Goal: Task Accomplishment & Management: Complete application form

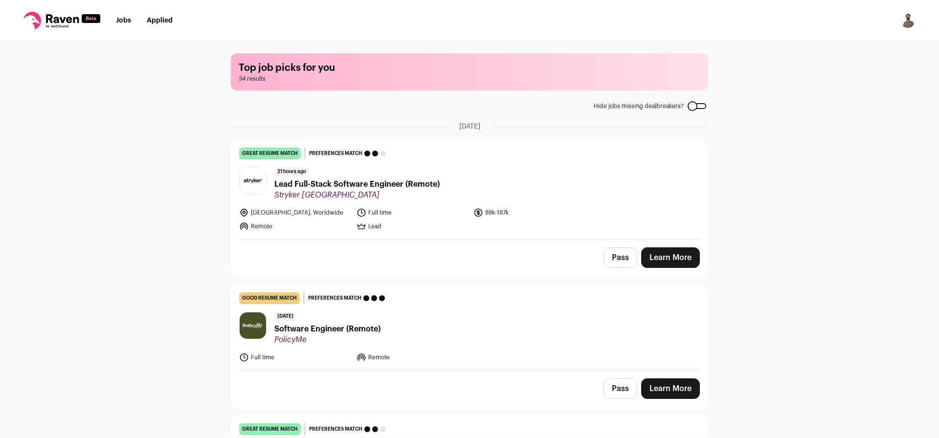
click at [613, 256] on button "Pass" at bounding box center [621, 258] width 34 height 21
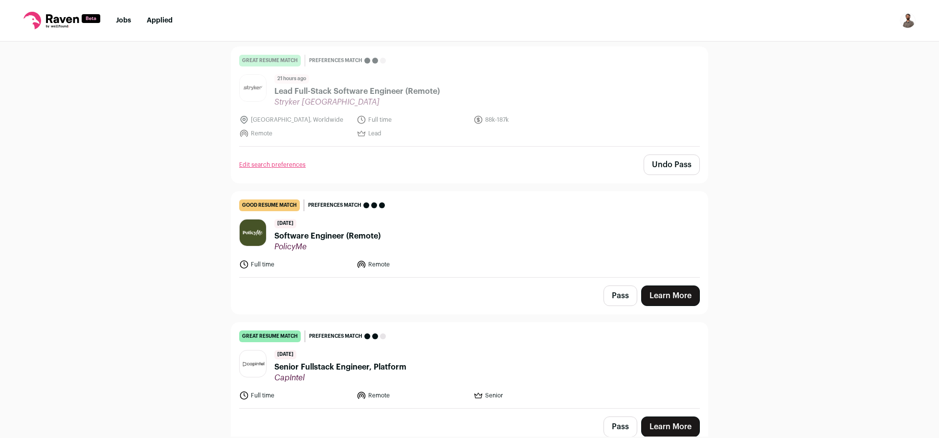
scroll to position [117, 0]
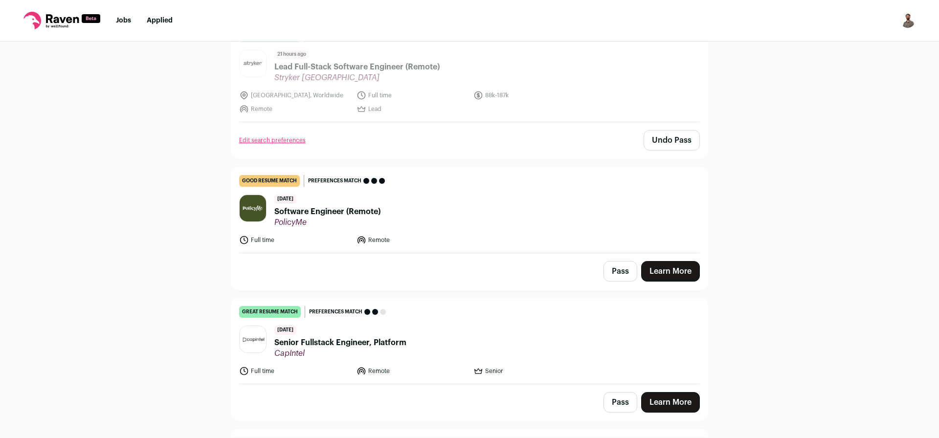
click at [314, 210] on span "Software Engineer (Remote)" at bounding box center [327, 212] width 106 height 12
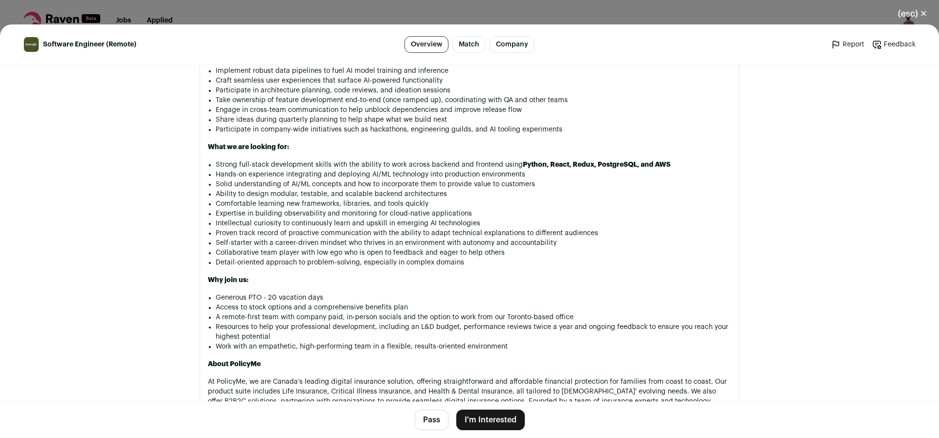
scroll to position [763, 0]
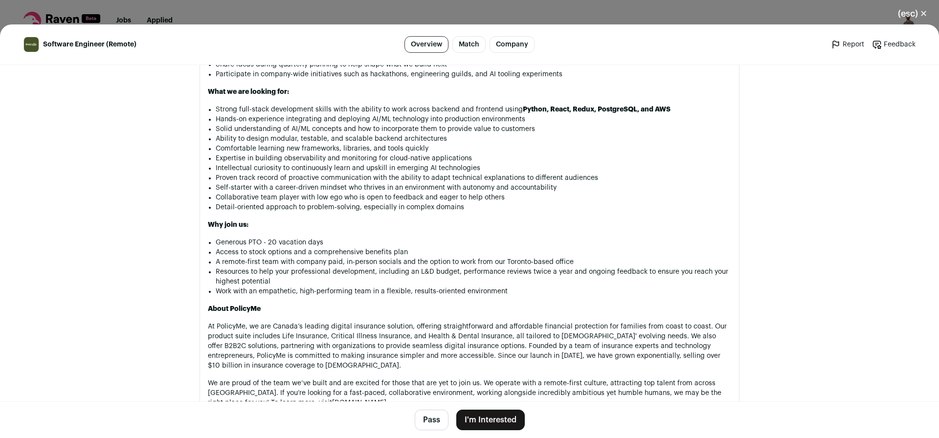
click at [427, 423] on button "Pass" at bounding box center [432, 420] width 34 height 21
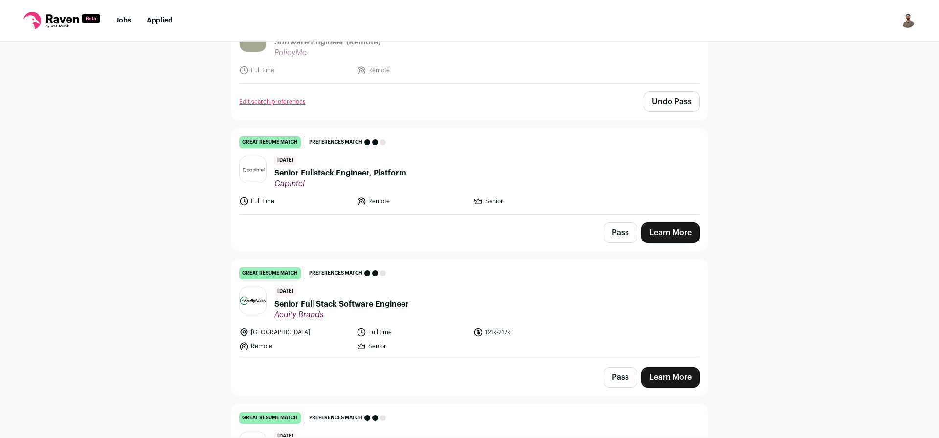
scroll to position [294, 0]
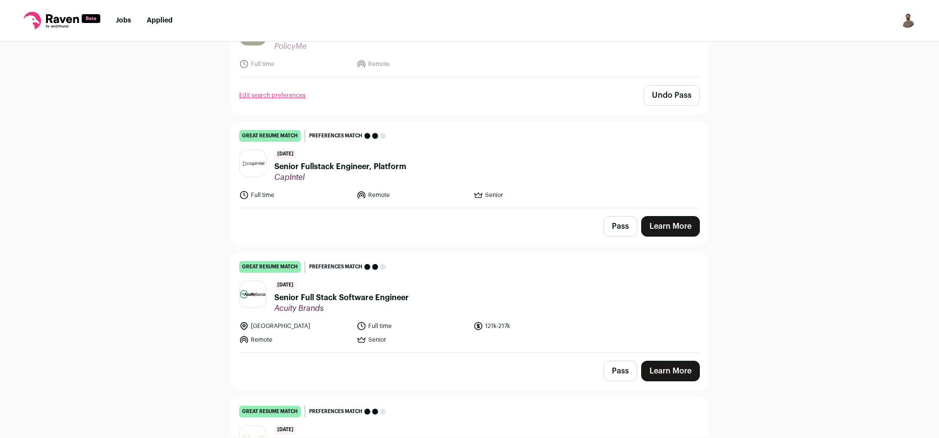
click at [392, 170] on span "Senior Fullstack Engineer, Platform" at bounding box center [340, 167] width 132 height 12
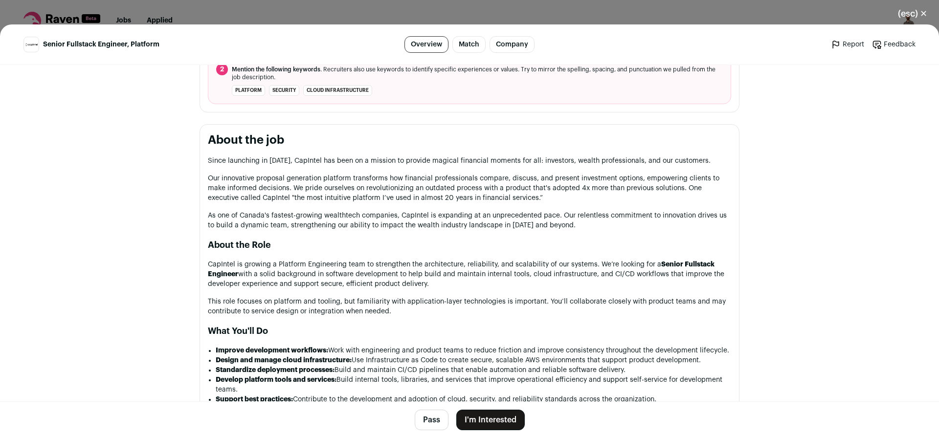
scroll to position [431, 0]
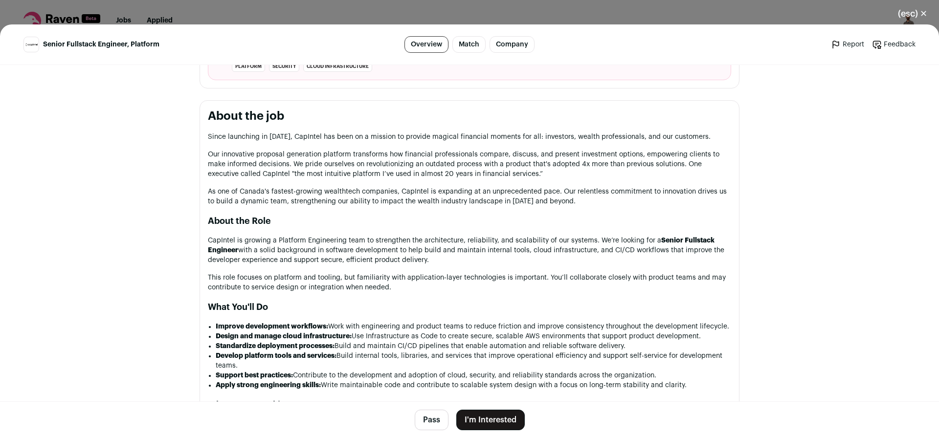
click at [497, 419] on button "I'm Interested" at bounding box center [490, 420] width 68 height 21
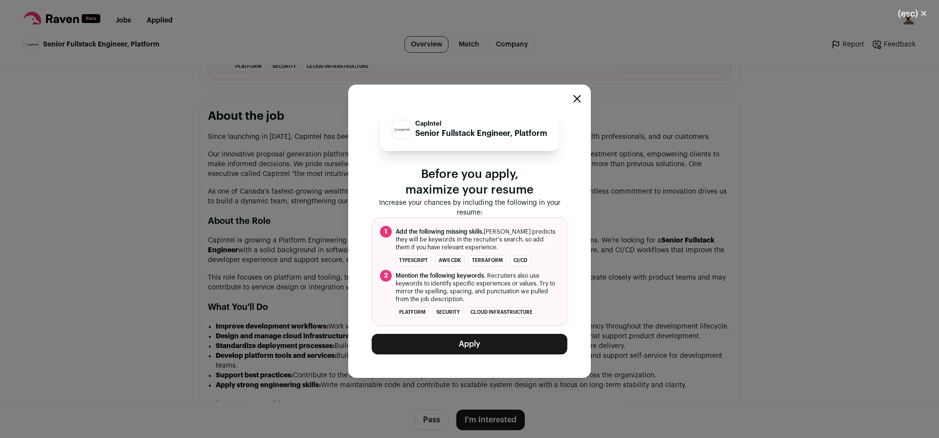
click at [476, 353] on button "Apply" at bounding box center [470, 344] width 196 height 21
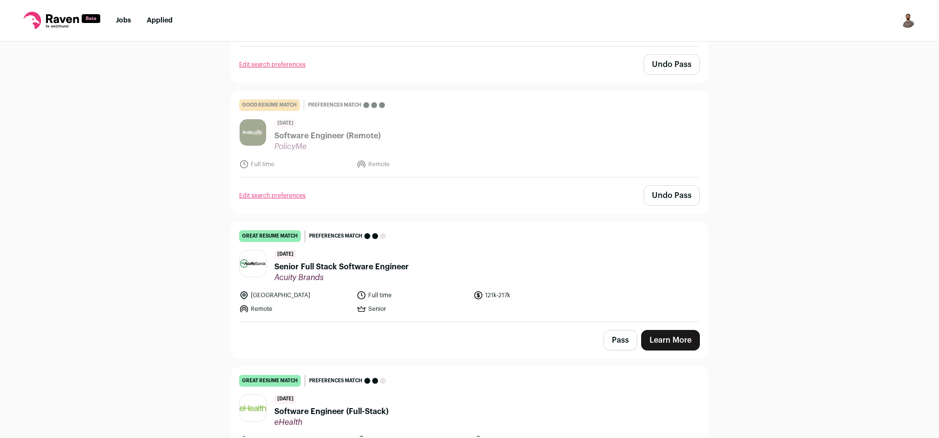
scroll to position [235, 0]
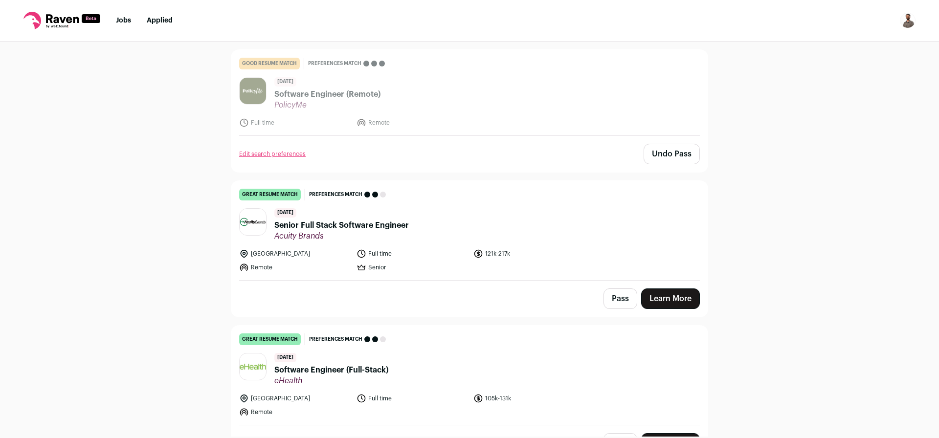
click at [387, 223] on span "Senior Full Stack Software Engineer" at bounding box center [341, 226] width 135 height 12
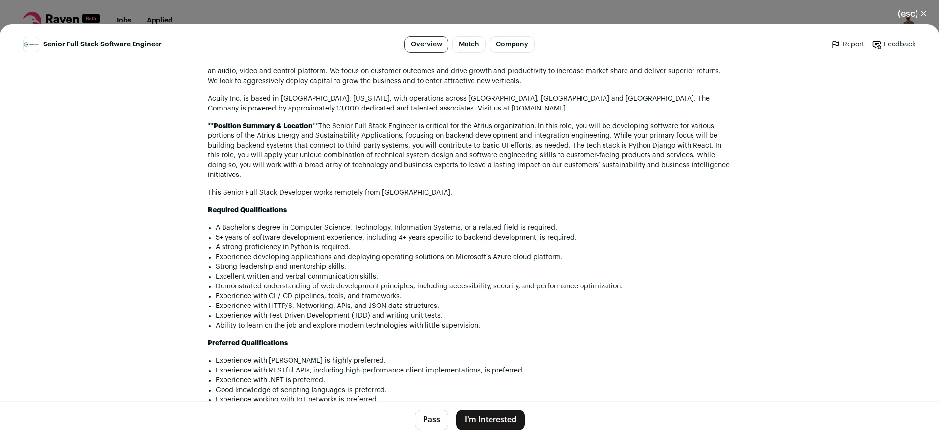
scroll to position [637, 0]
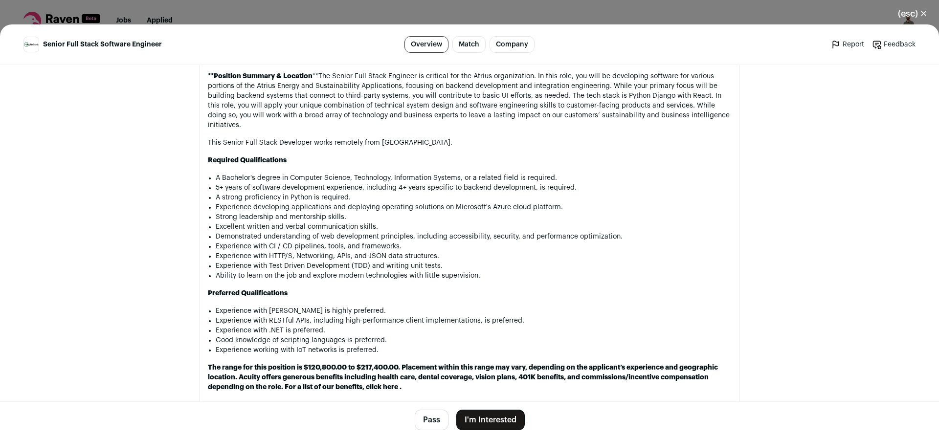
click at [426, 420] on button "Pass" at bounding box center [432, 420] width 34 height 21
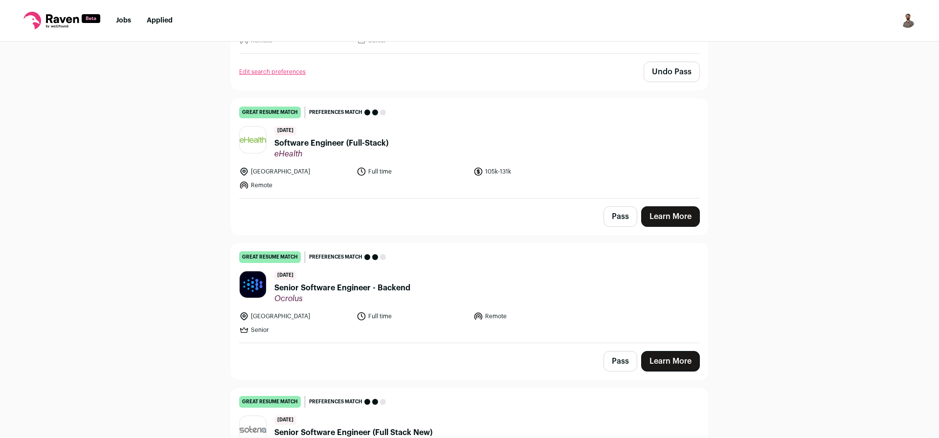
scroll to position [470, 0]
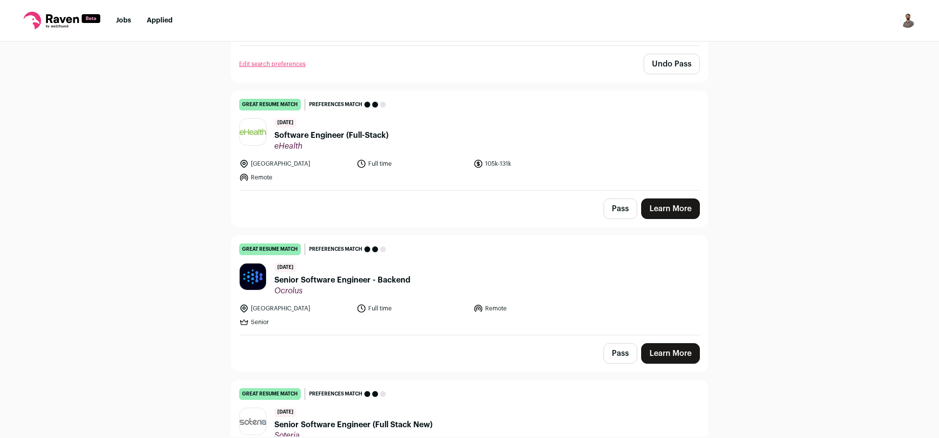
click at [330, 136] on span "Software Engineer (Full-Stack)" at bounding box center [331, 136] width 114 height 12
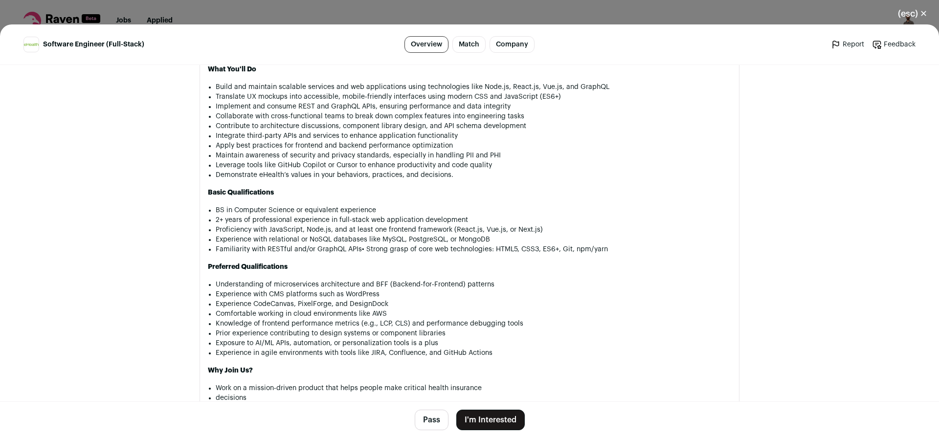
scroll to position [705, 0]
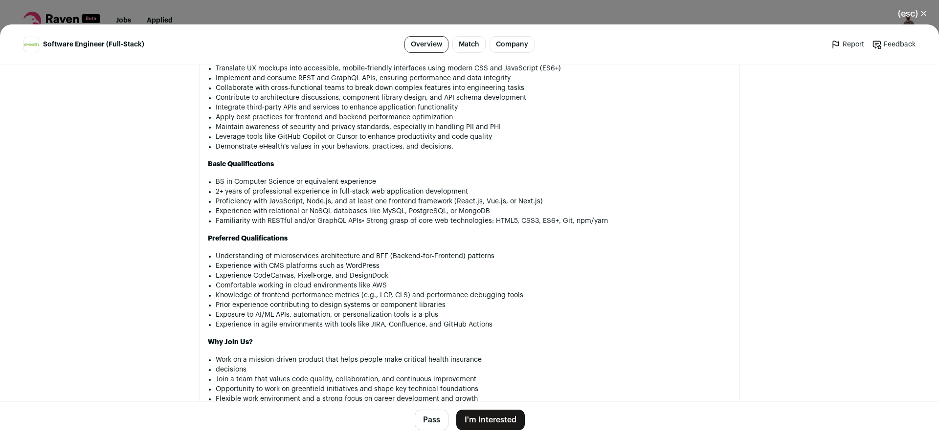
click at [428, 422] on button "Pass" at bounding box center [432, 420] width 34 height 21
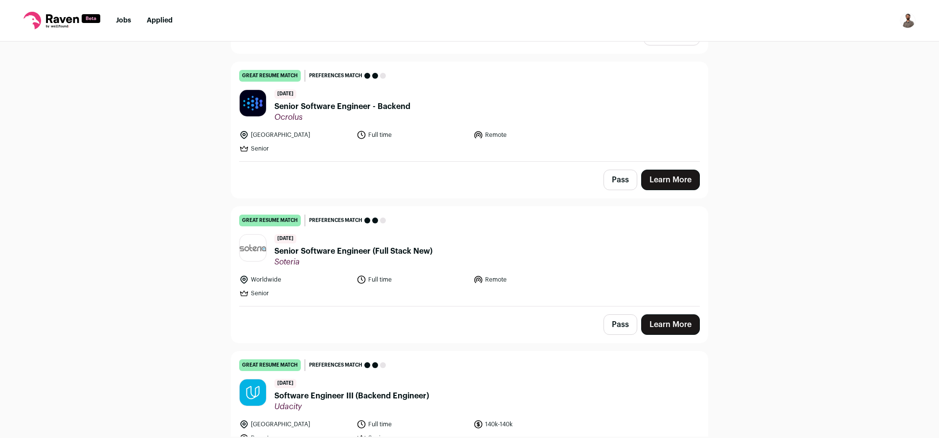
scroll to position [646, 0]
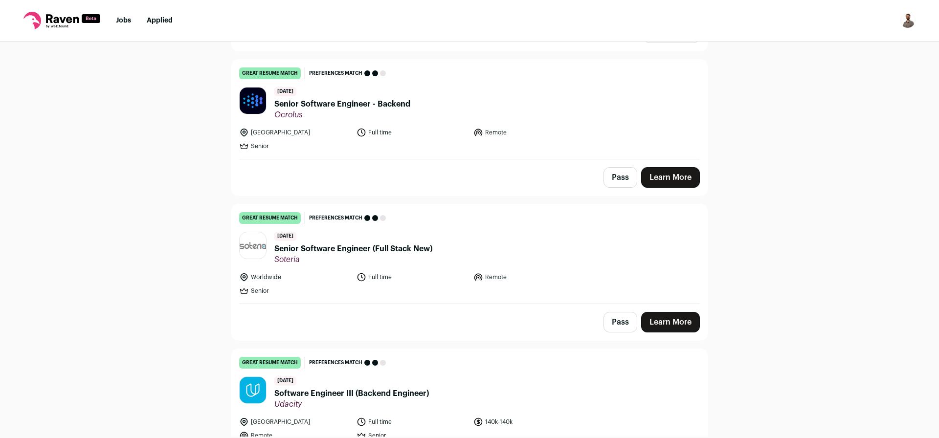
click at [365, 105] on span "Senior Software Engineer - Backend" at bounding box center [342, 104] width 136 height 12
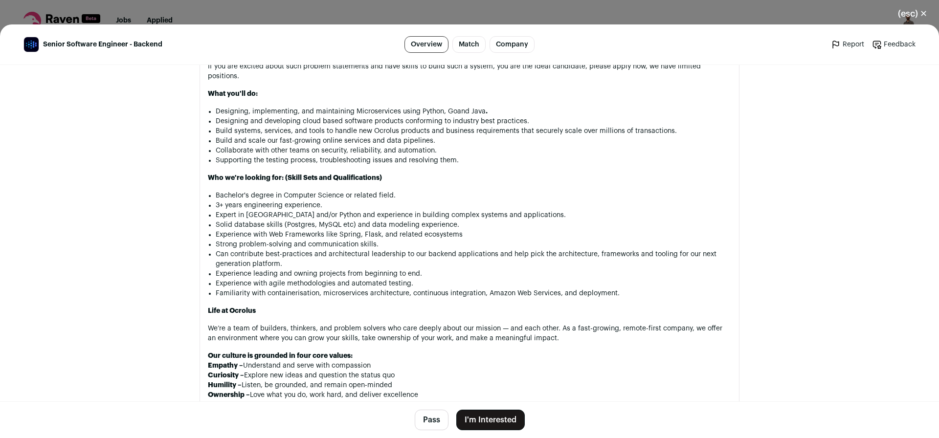
scroll to position [754, 0]
click at [429, 422] on button "Pass" at bounding box center [432, 420] width 34 height 21
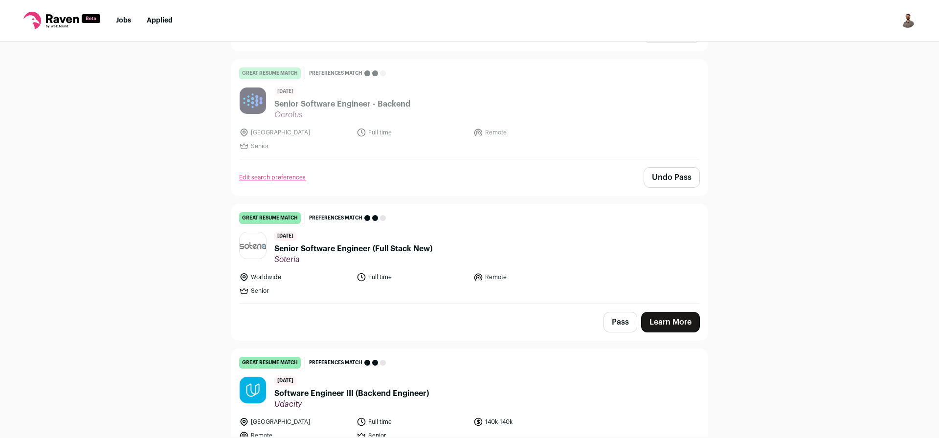
click at [385, 248] on span "Senior Software Engineer (Full Stack New)" at bounding box center [353, 249] width 158 height 12
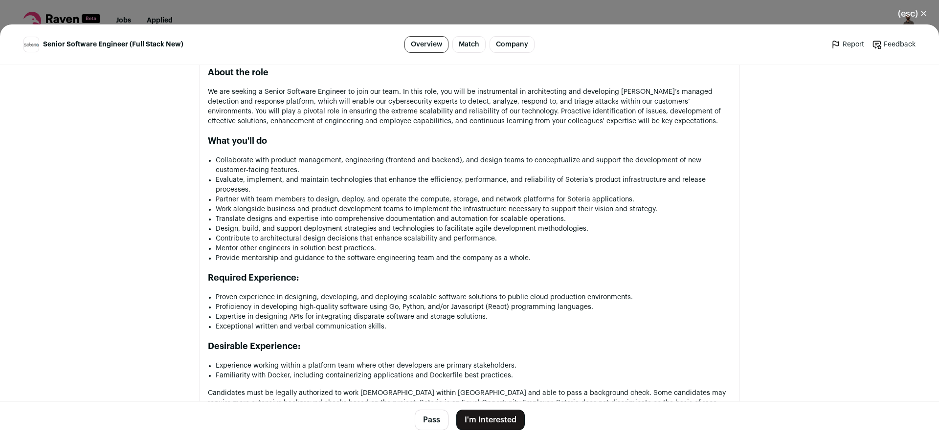
scroll to position [696, 0]
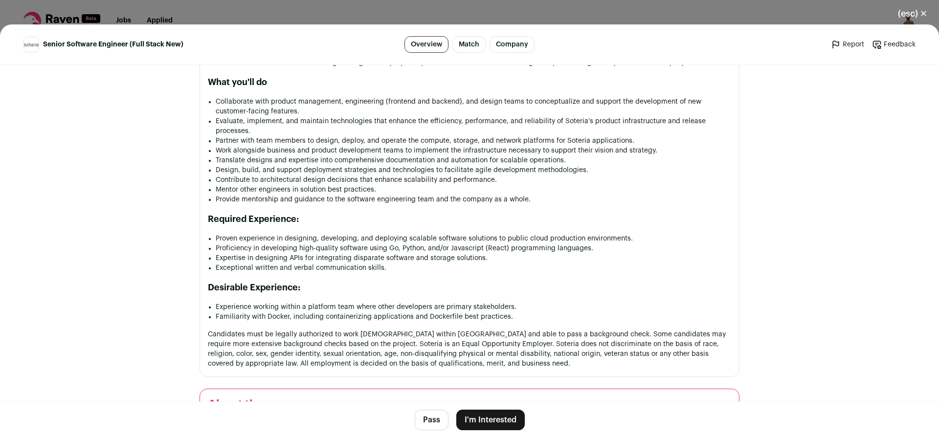
click at [479, 425] on button "I'm Interested" at bounding box center [490, 420] width 68 height 21
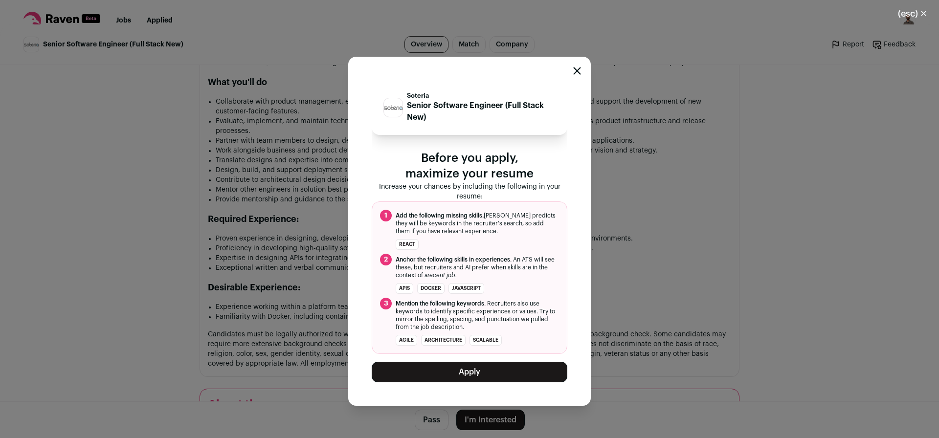
click at [467, 375] on button "Apply" at bounding box center [470, 372] width 196 height 21
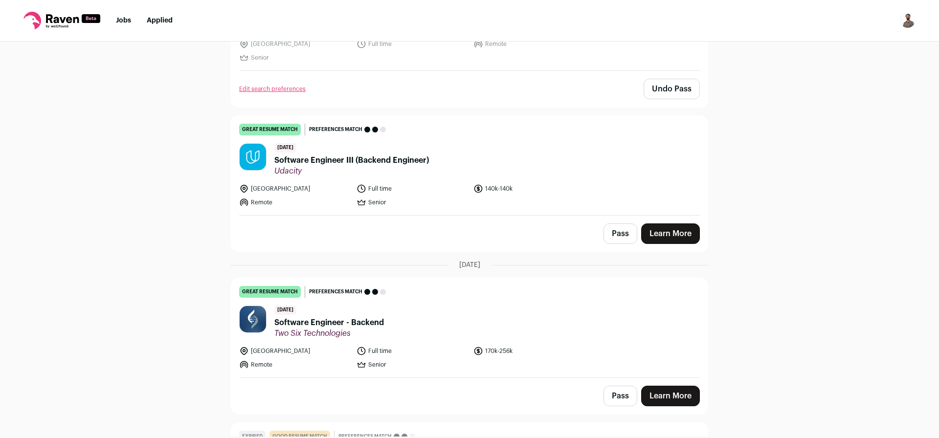
scroll to position [763, 0]
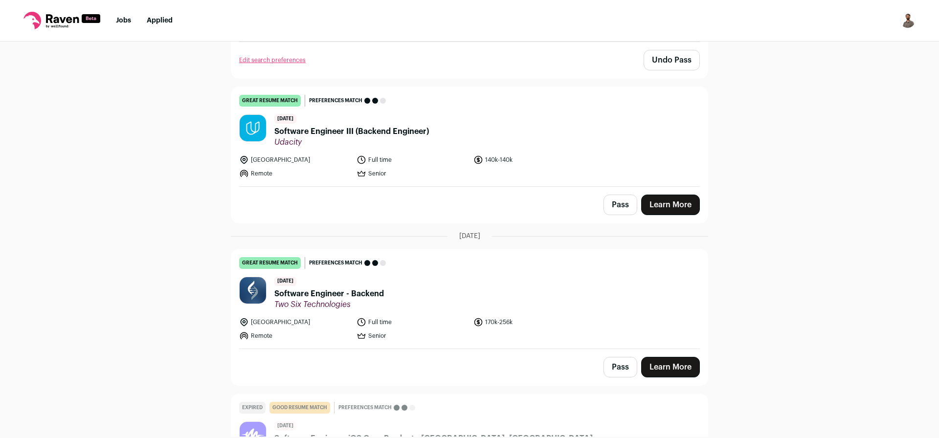
click at [369, 131] on span "Software Engineer III (Backend Engineer)" at bounding box center [351, 132] width 155 height 12
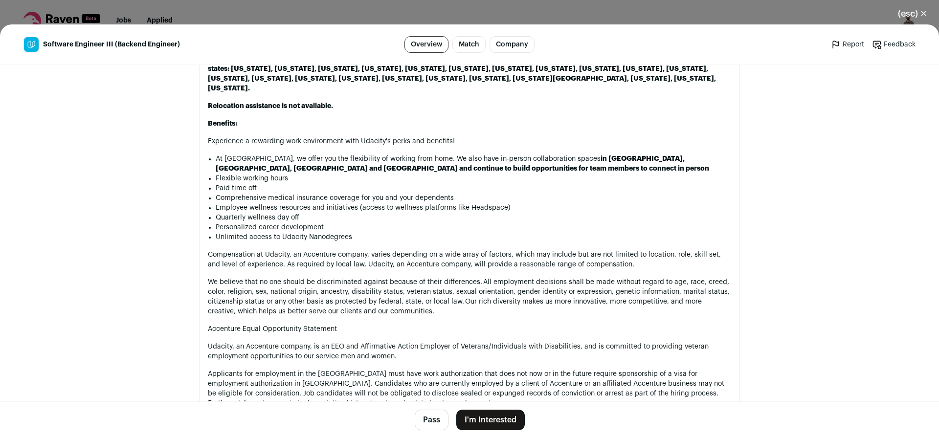
scroll to position [987, 0]
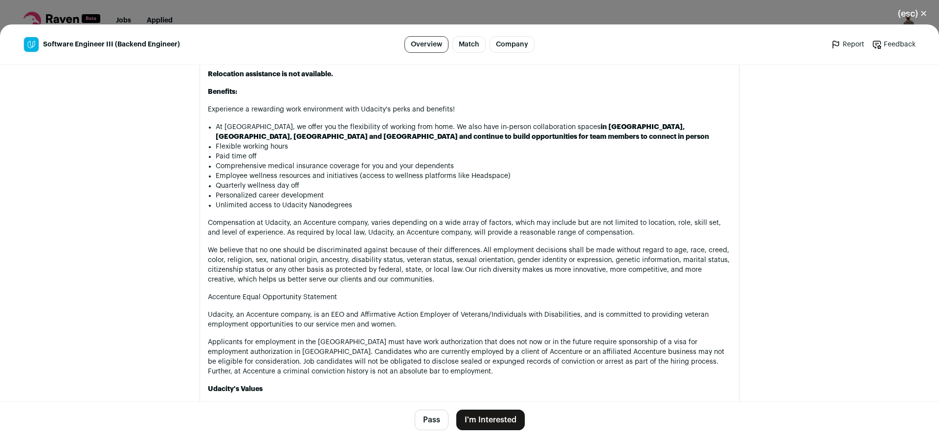
click at [483, 424] on button "I'm Interested" at bounding box center [490, 420] width 68 height 21
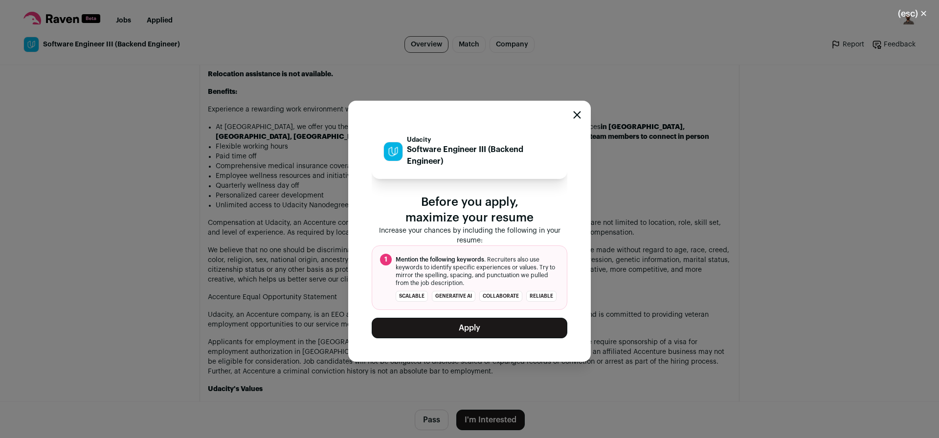
click at [496, 334] on button "Apply" at bounding box center [470, 328] width 196 height 21
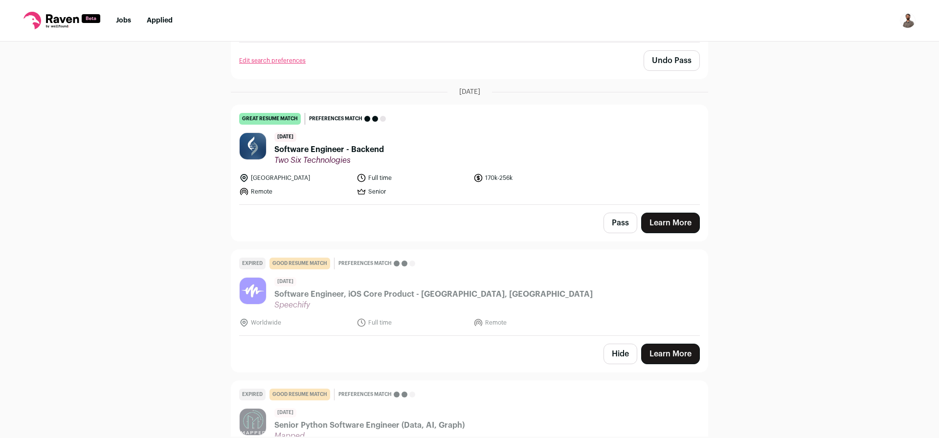
scroll to position [763, 0]
click at [304, 149] on span "Software Engineer - Backend" at bounding box center [329, 149] width 110 height 12
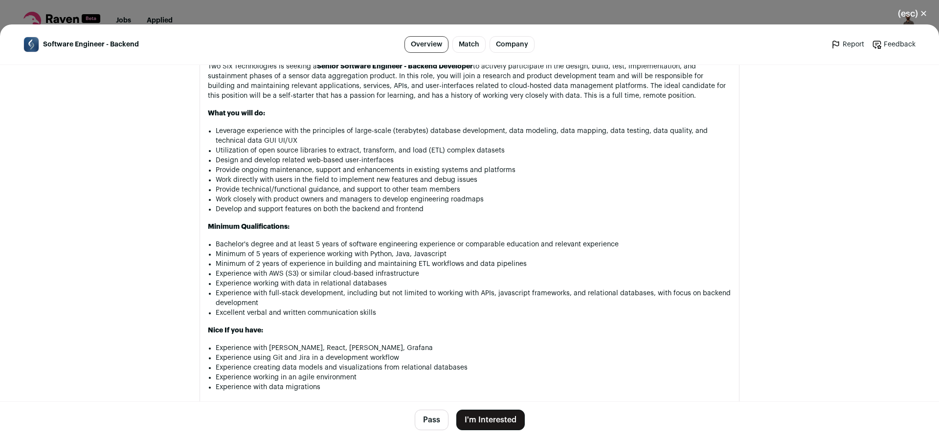
scroll to position [646, 0]
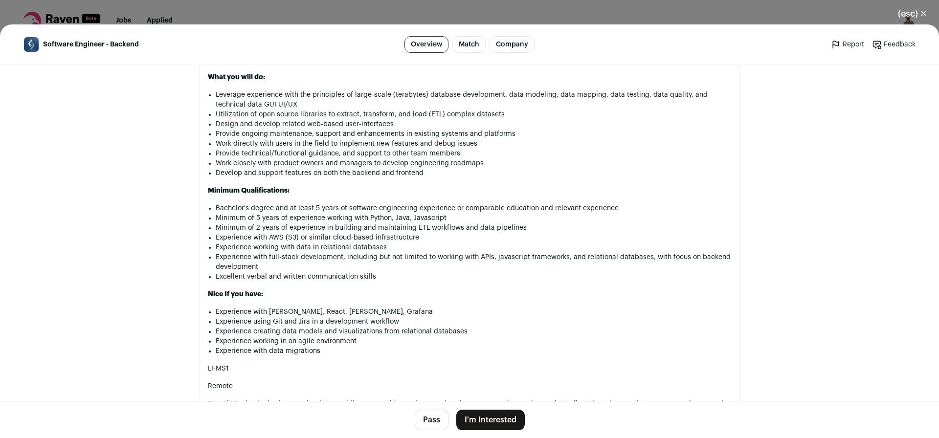
click at [432, 429] on button "Pass" at bounding box center [432, 420] width 34 height 21
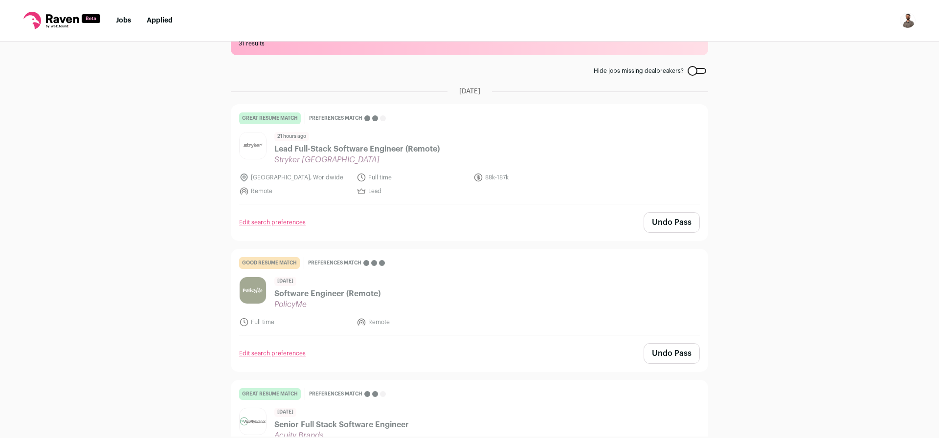
scroll to position [0, 0]
